Goal: Transaction & Acquisition: Download file/media

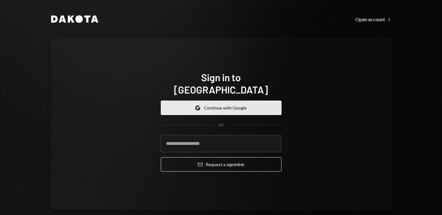
click at [202, 102] on button "Google Continue with Google" at bounding box center [221, 108] width 121 height 14
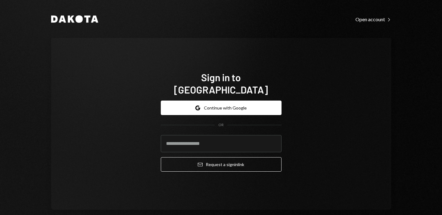
type input "*********"
drag, startPoint x: 226, startPoint y: 138, endPoint x: 118, endPoint y: 129, distance: 109.1
click at [131, 133] on div "Sign in to [GEOGRAPHIC_DATA] Google Continue with Google OR ********* Email Req…" at bounding box center [221, 124] width 340 height 172
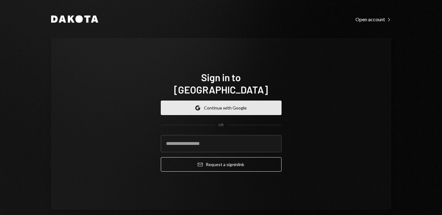
click at [214, 104] on button "Google Continue with Google" at bounding box center [221, 108] width 121 height 14
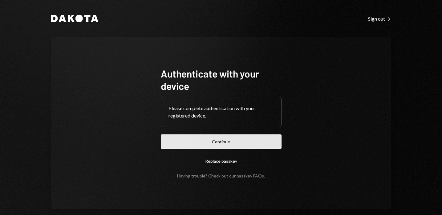
click at [251, 147] on button "Continue" at bounding box center [221, 142] width 121 height 14
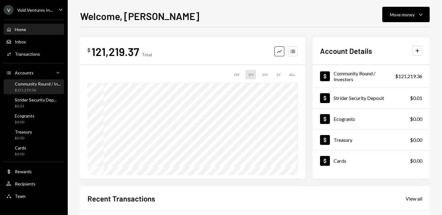
click at [29, 89] on div "$121,219.36" at bounding box center [38, 90] width 46 height 5
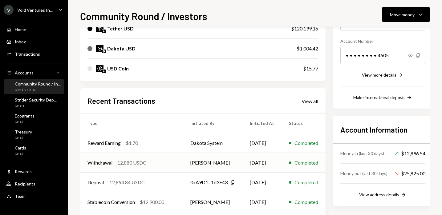
scroll to position [88, 0]
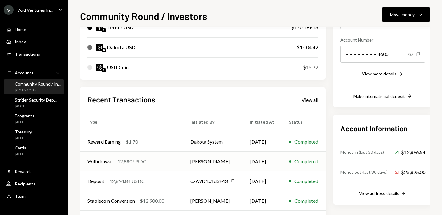
click at [177, 163] on td "Withdrawal 12,880 USDC" at bounding box center [131, 162] width 103 height 20
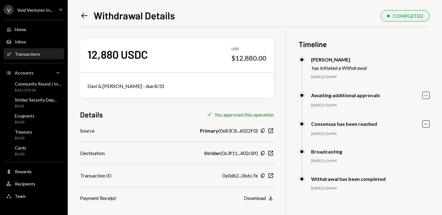
scroll to position [26, 0]
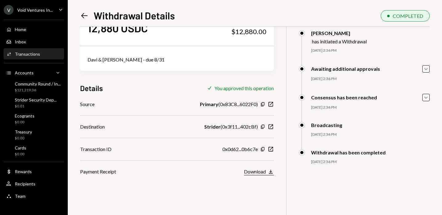
click at [260, 171] on div "Download" at bounding box center [255, 172] width 22 height 6
